Goal: Find specific page/section: Find specific page/section

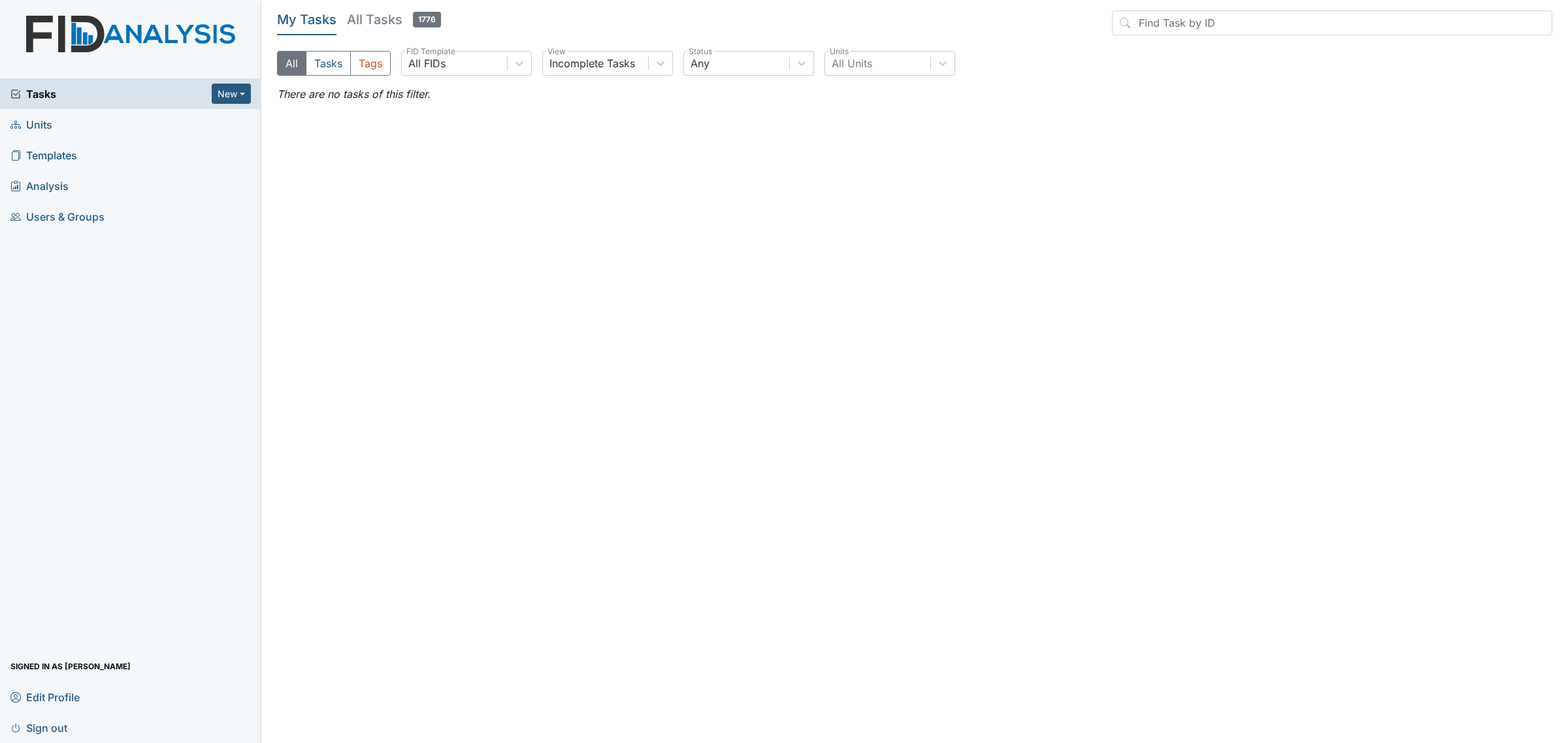
click at [36, 112] on link "Units" at bounding box center [131, 124] width 262 height 31
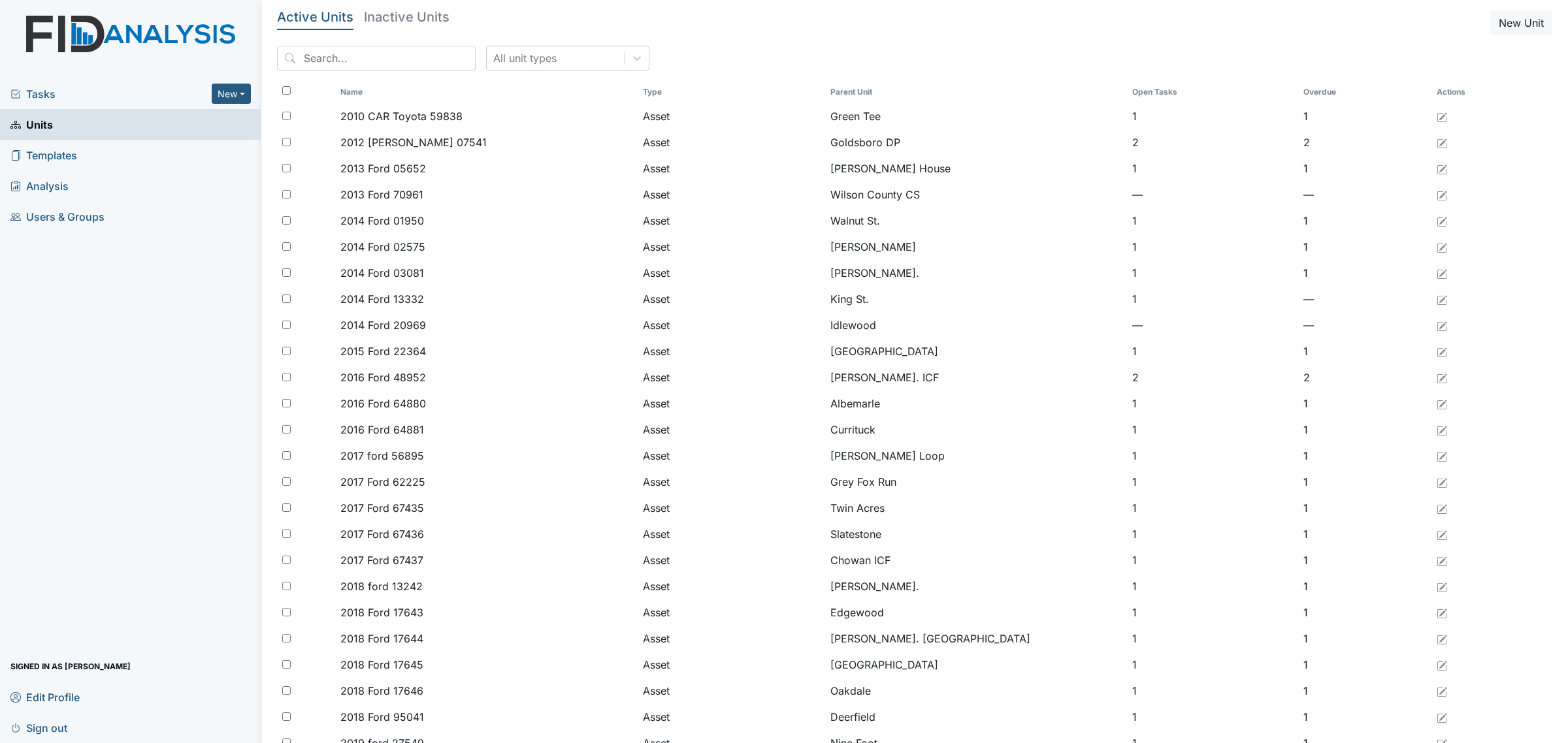
click at [382, 17] on h5 "Inactive Units" at bounding box center [407, 17] width 86 height 13
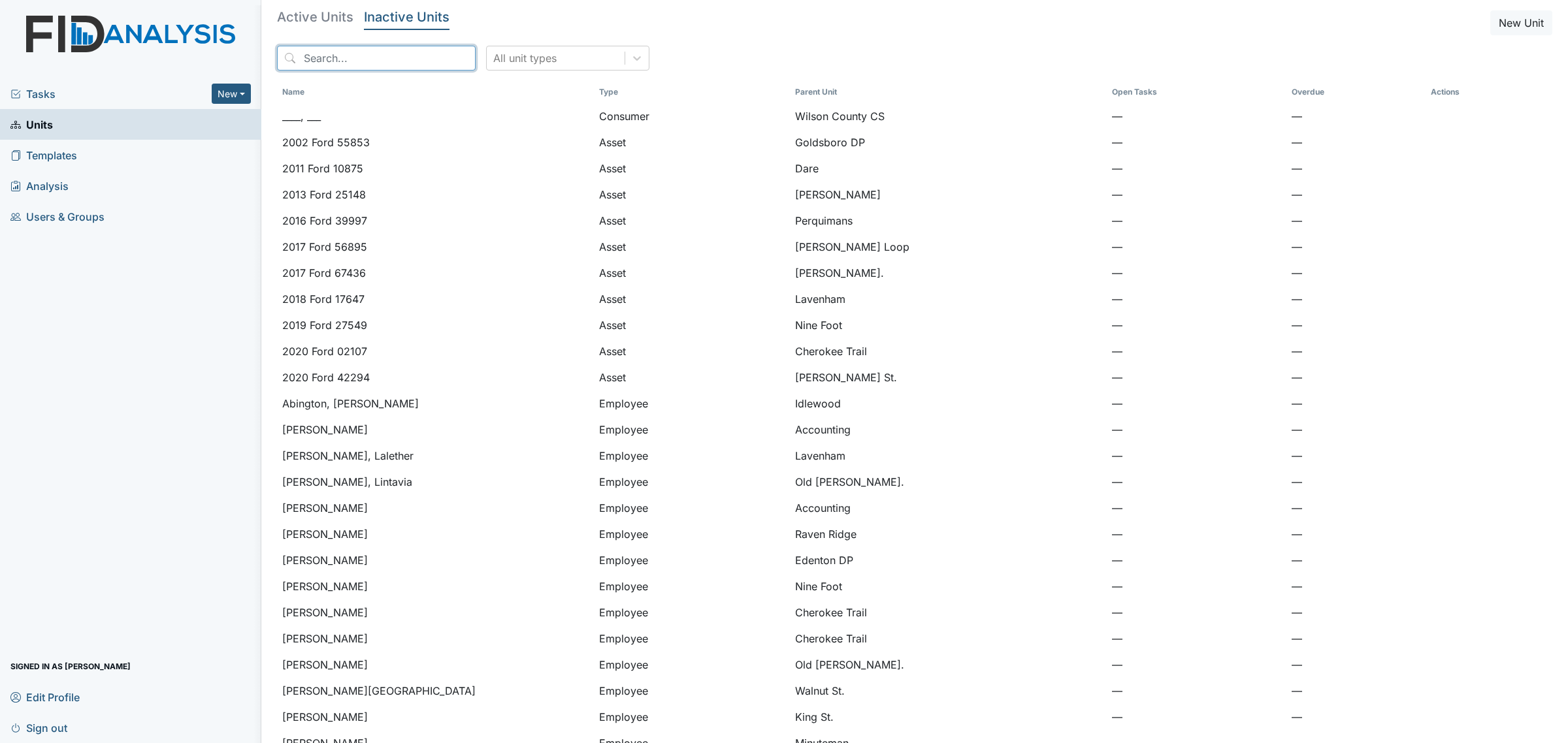
click at [392, 57] on input "search" at bounding box center [376, 58] width 198 height 25
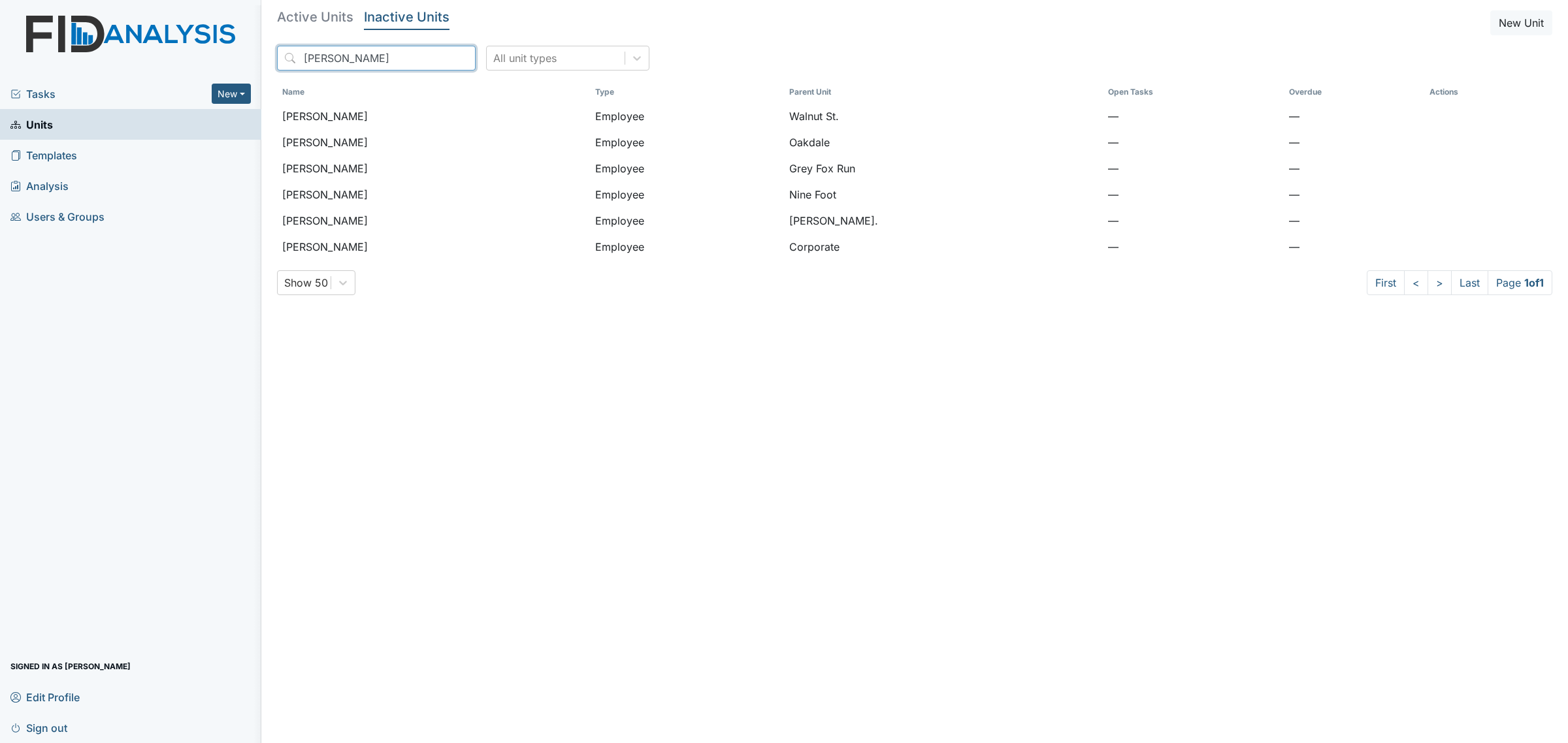
type input "lisa"
click at [328, 12] on h5 "Active Units" at bounding box center [315, 17] width 77 height 13
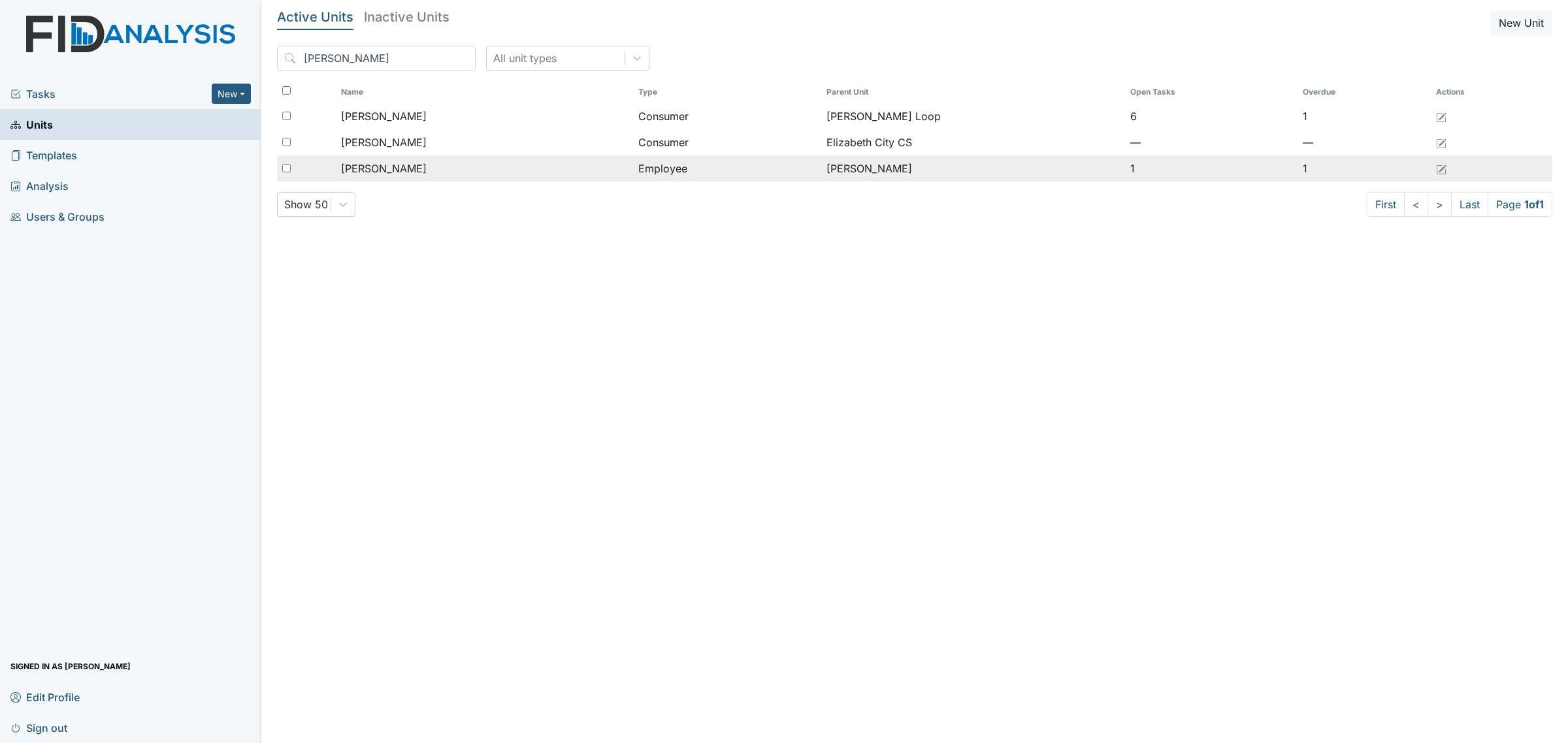
click at [407, 160] on td "Owen, Lisa" at bounding box center [484, 168] width 297 height 26
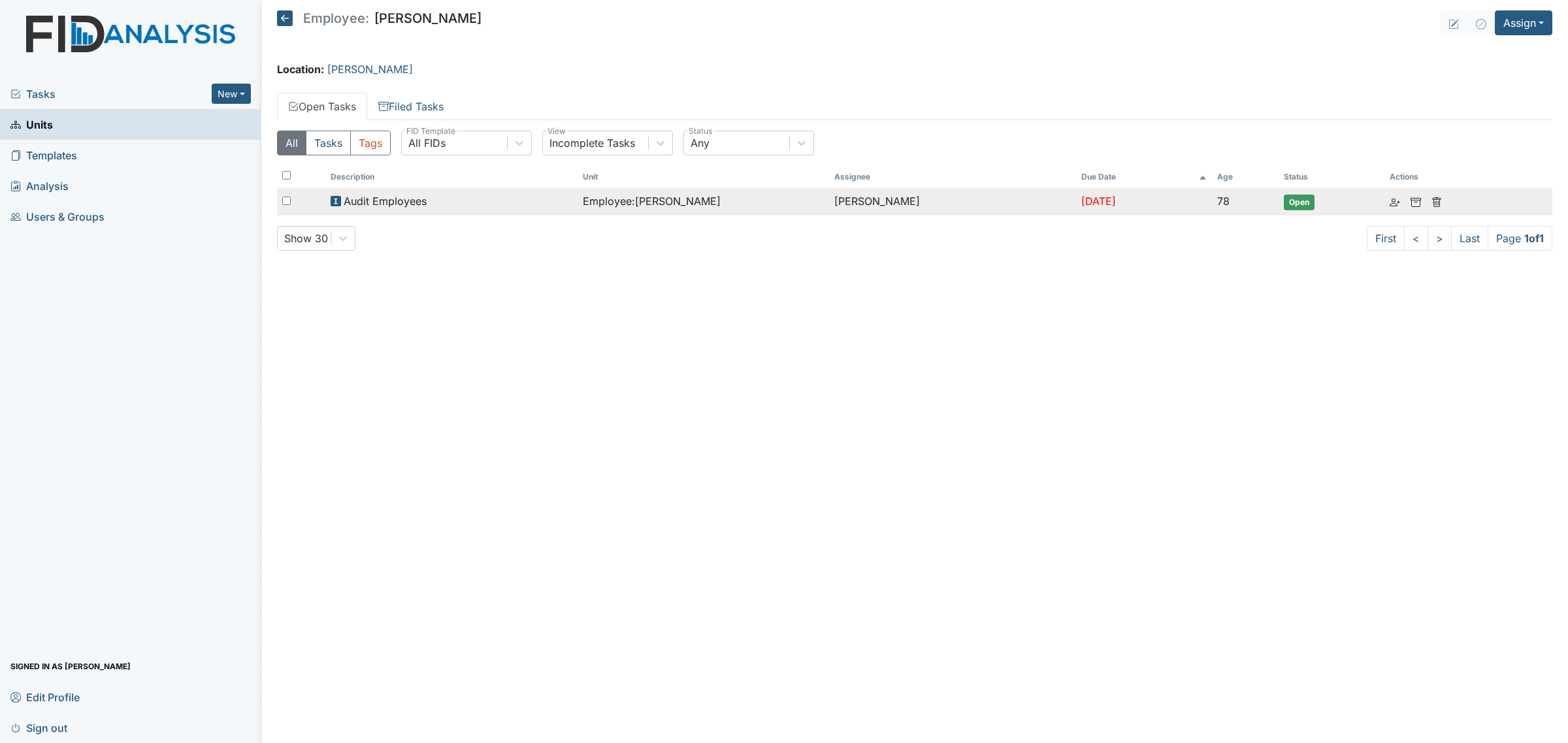
click at [475, 209] on div "Audit Employees" at bounding box center [451, 201] width 241 height 16
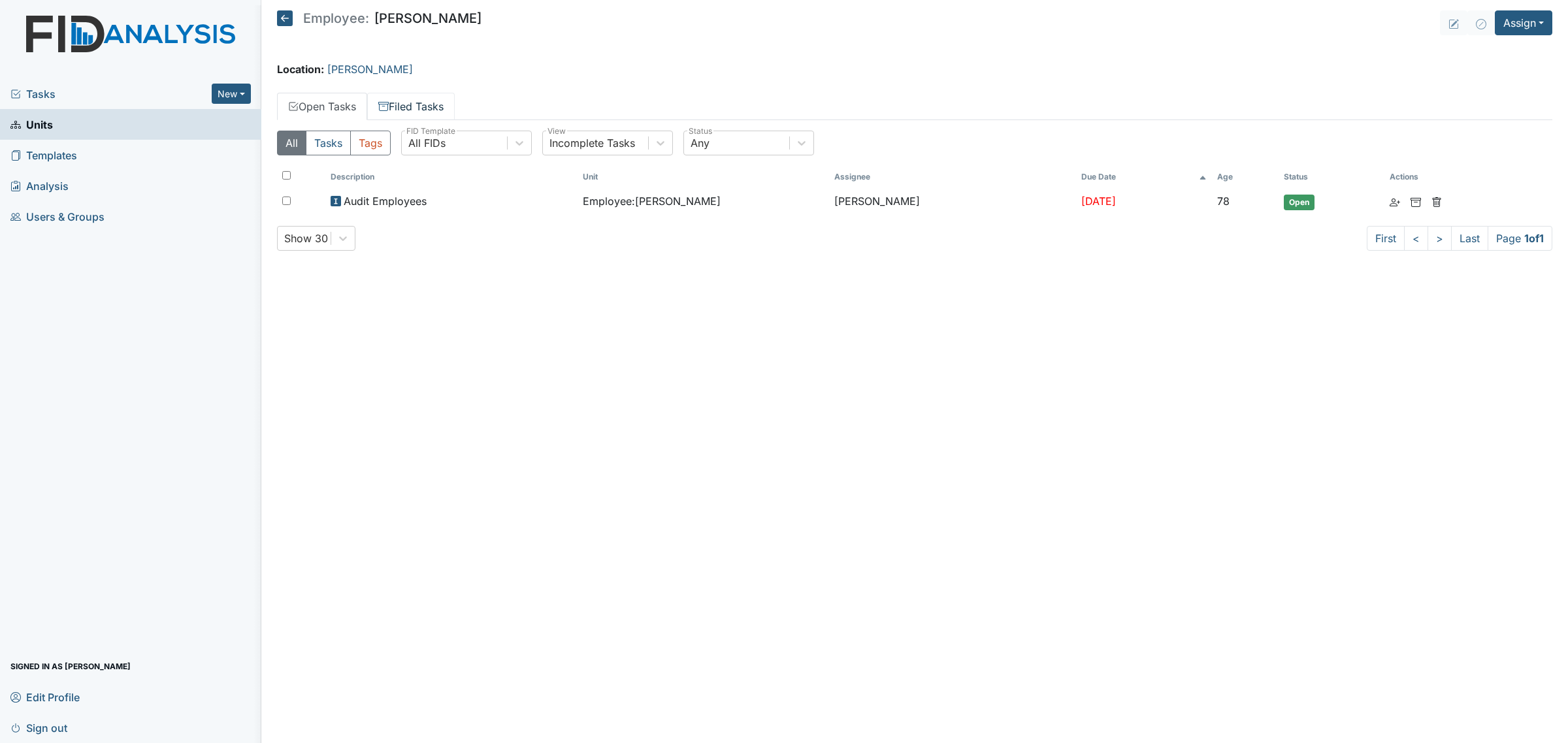
click at [438, 107] on link "Filed Tasks" at bounding box center [411, 106] width 87 height 27
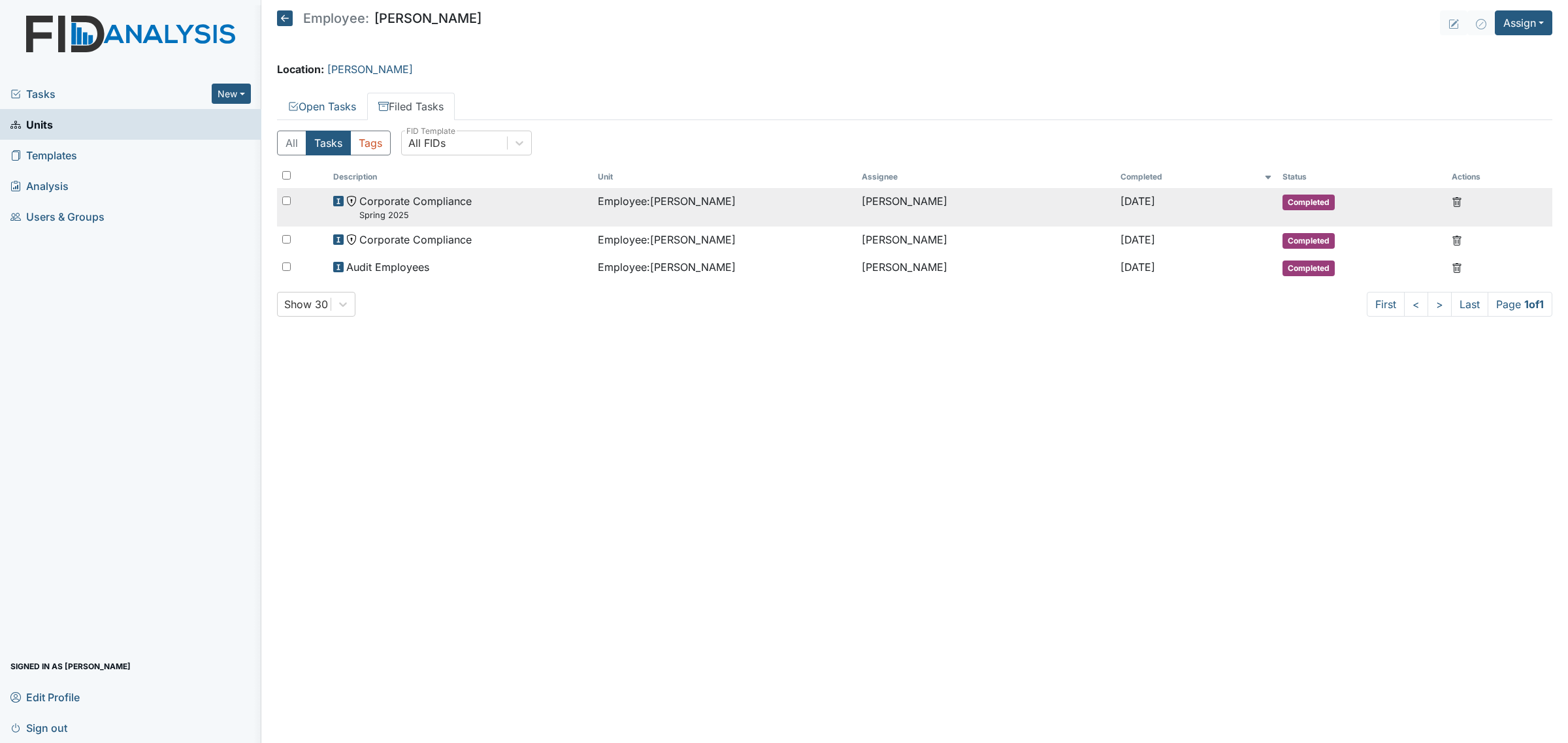
click at [554, 217] on div "Corporate Compliance Spring 2025" at bounding box center [460, 207] width 253 height 28
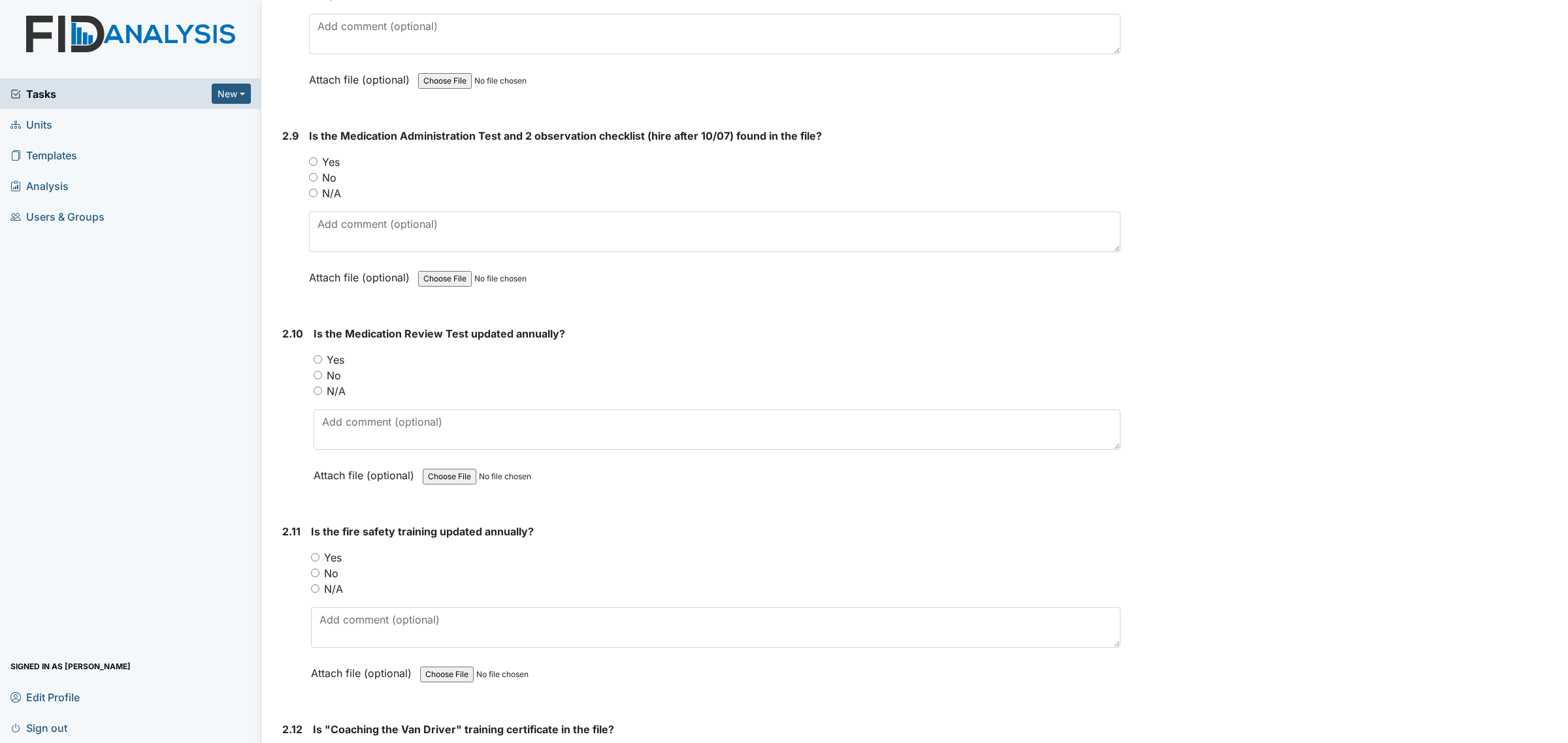
scroll to position [2857, 0]
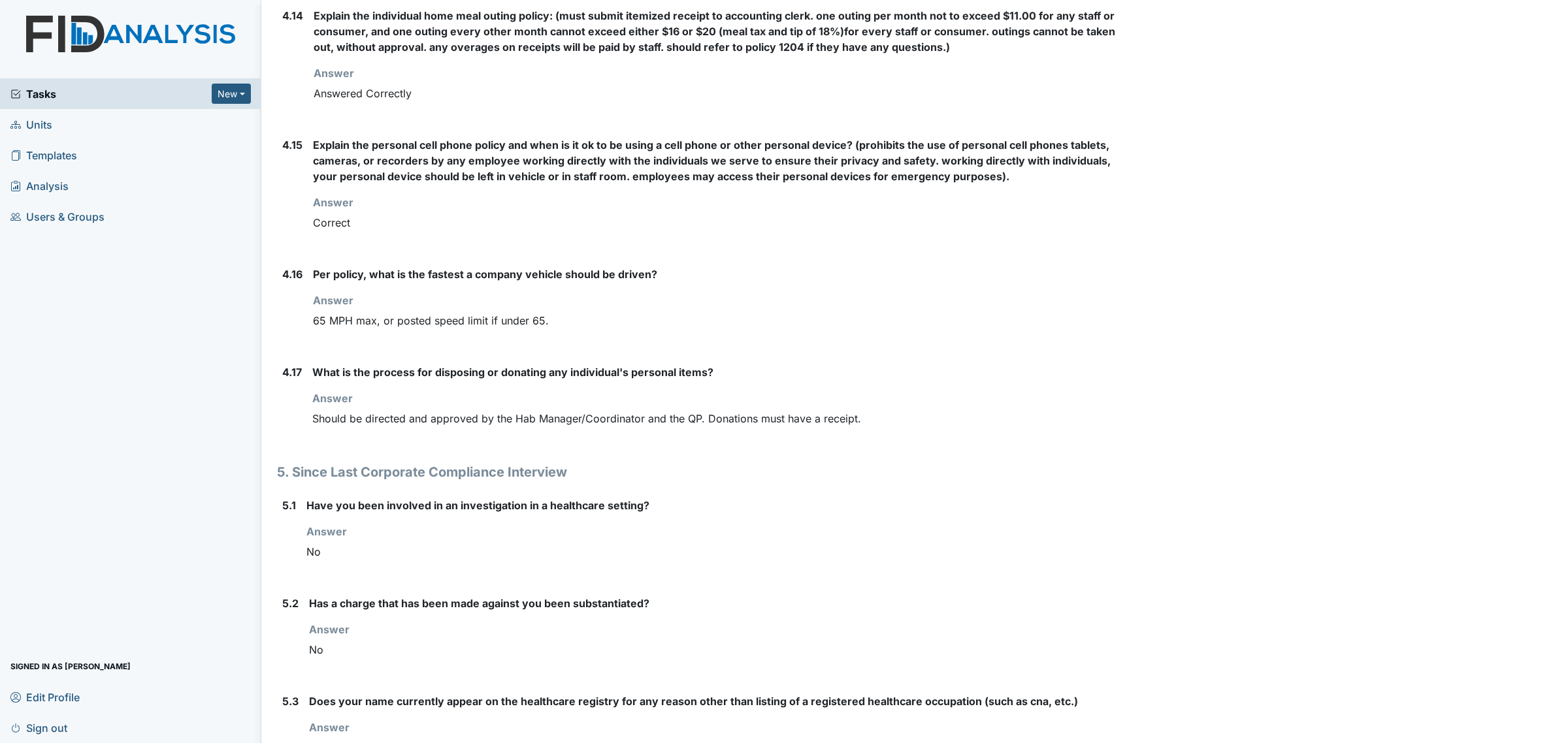
scroll to position [4816, 0]
